Goal: Navigation & Orientation: Find specific page/section

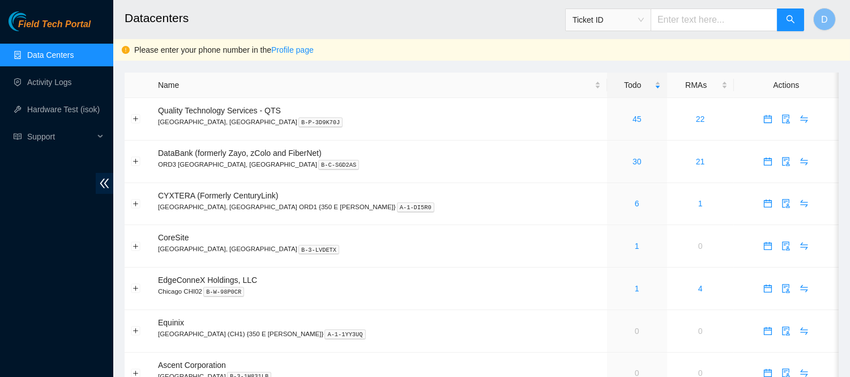
click at [506, 4] on h2 "Datacenters" at bounding box center [414, 18] width 579 height 36
click at [633, 116] on link "45" at bounding box center [637, 118] width 9 height 9
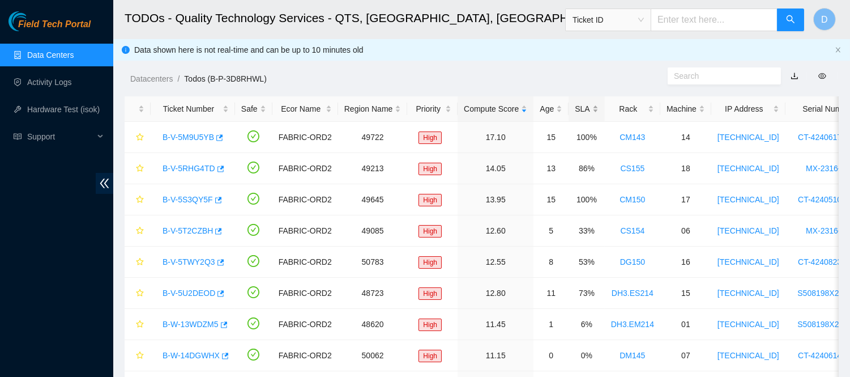
click at [578, 113] on div "SLA" at bounding box center [586, 109] width 23 height 12
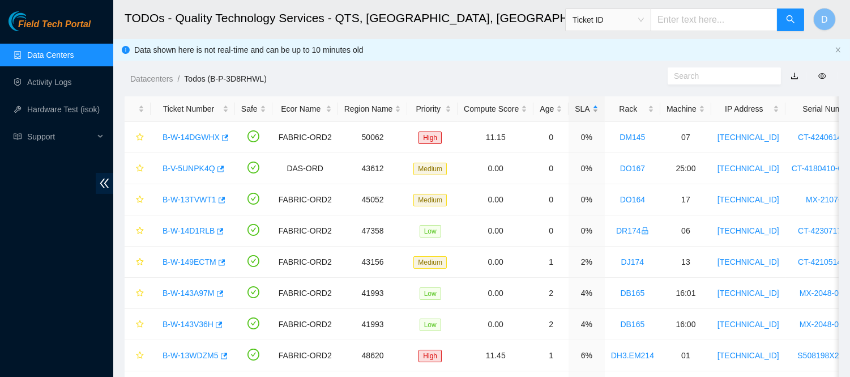
click at [578, 113] on div "SLA" at bounding box center [586, 109] width 23 height 12
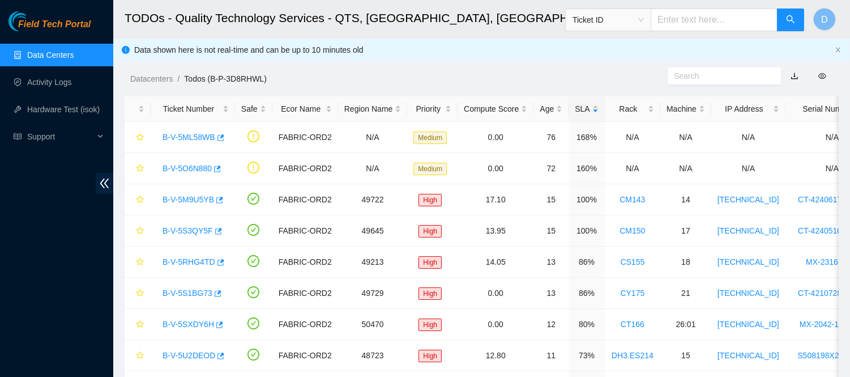
click at [544, 63] on div "Datacenters / Todos (B-P-3D8RHWL) /" at bounding box center [389, 53] width 553 height 63
click at [45, 80] on link "Activity Logs" at bounding box center [49, 82] width 45 height 9
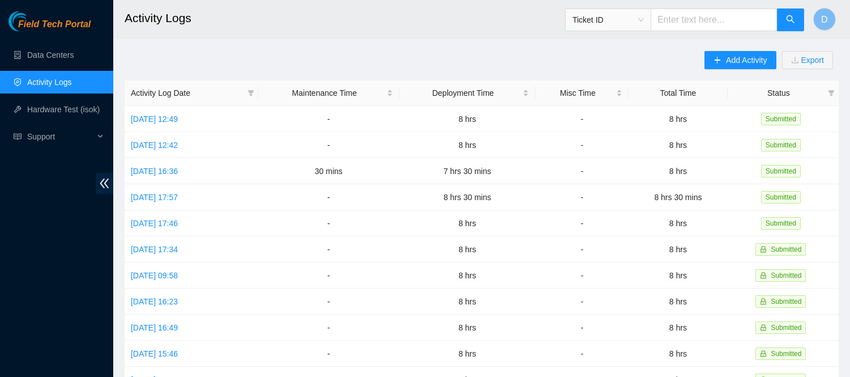
click at [357, 42] on main "Activity Logs Ticket ID D Add Activity Export Activity Log Date Maintenance Tim…" at bounding box center [481, 337] width 737 height 674
click at [499, 57] on div "Add Activity Export Activity Log Date Maintenance Time Deployment Time Misc Tim…" at bounding box center [482, 357] width 714 height 612
click at [54, 54] on link "Data Centers" at bounding box center [50, 54] width 46 height 9
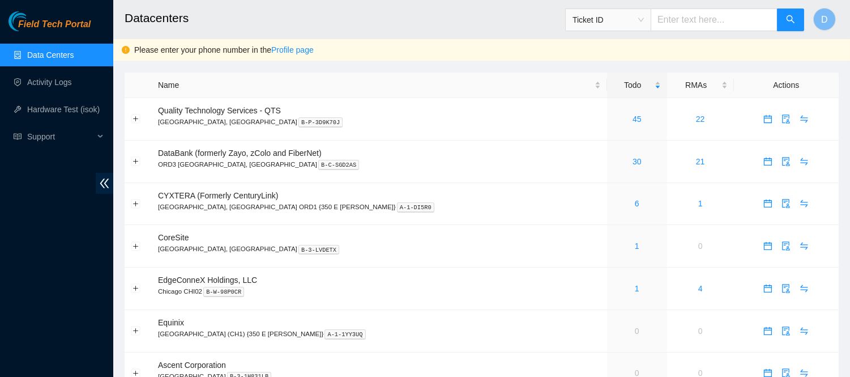
click at [325, 14] on h2 "Datacenters" at bounding box center [414, 18] width 579 height 36
click at [445, 7] on h2 "Datacenters" at bounding box center [414, 18] width 579 height 36
click at [463, 29] on h2 "Datacenters" at bounding box center [414, 18] width 579 height 36
click at [457, 32] on h2 "Datacenters" at bounding box center [414, 18] width 579 height 36
click at [474, 17] on h2 "Datacenters" at bounding box center [414, 18] width 579 height 36
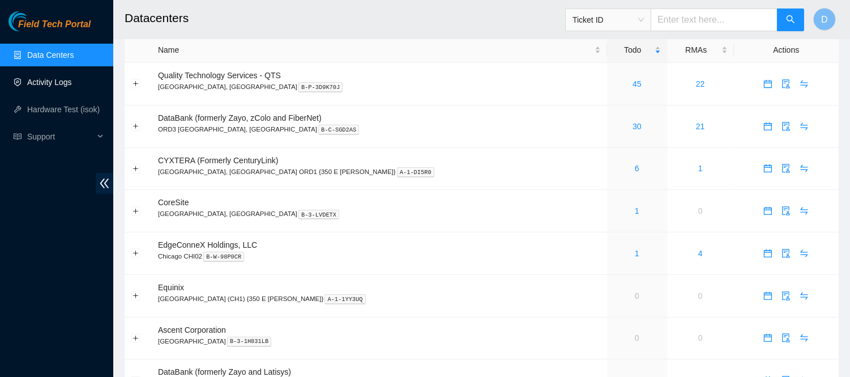
scroll to position [36, 0]
click at [72, 78] on link "Activity Logs" at bounding box center [49, 82] width 45 height 9
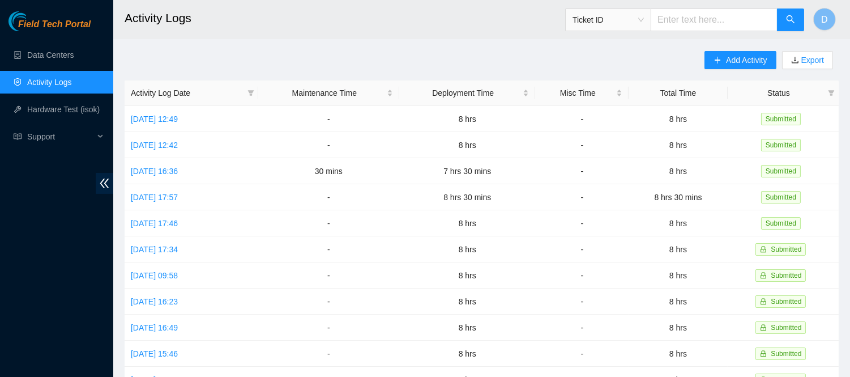
click at [279, 26] on h2 "Activity Logs" at bounding box center [414, 18] width 579 height 36
